Goal: Navigation & Orientation: Find specific page/section

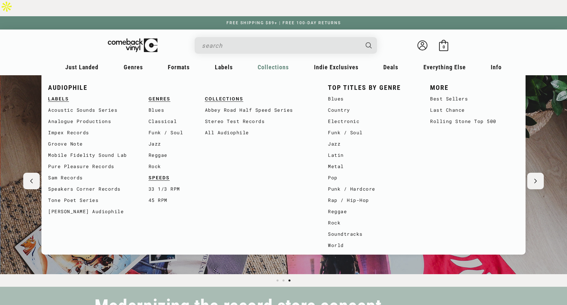
scroll to position [0, 1134]
click at [482, 116] on link "Rolling Stone Top 500" at bounding box center [474, 121] width 89 height 11
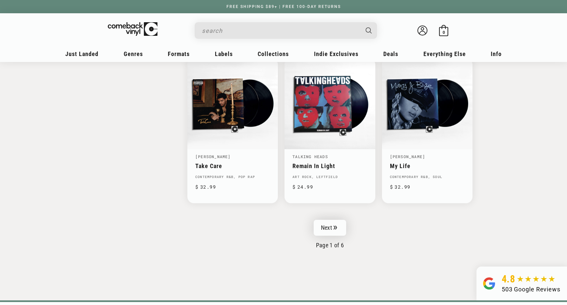
click at [323, 220] on link "Next" at bounding box center [330, 228] width 33 height 16
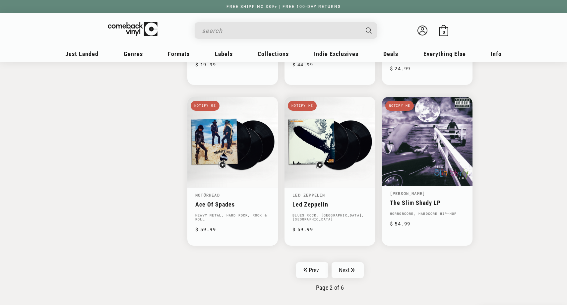
scroll to position [1003, 0]
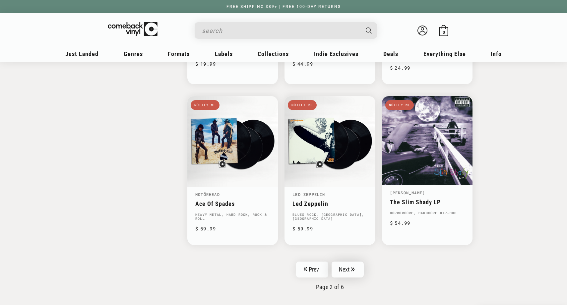
click at [355, 267] on icon "Pagination" at bounding box center [353, 269] width 4 height 4
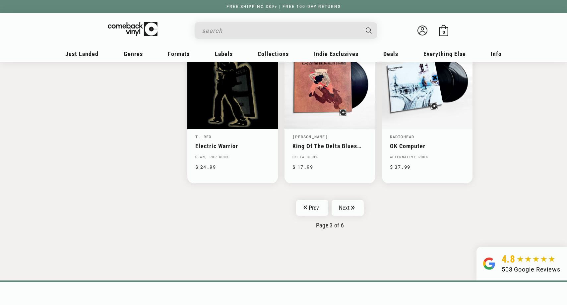
scroll to position [1071, 0]
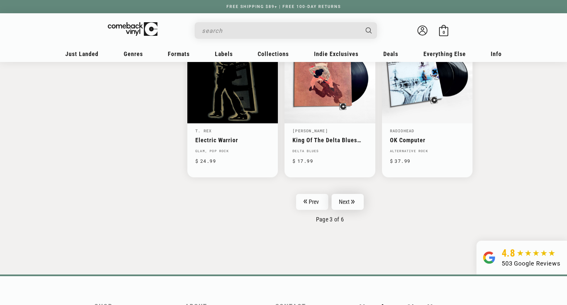
click at [349, 194] on link "Next" at bounding box center [348, 202] width 33 height 16
